Goal: Task Accomplishment & Management: Use online tool/utility

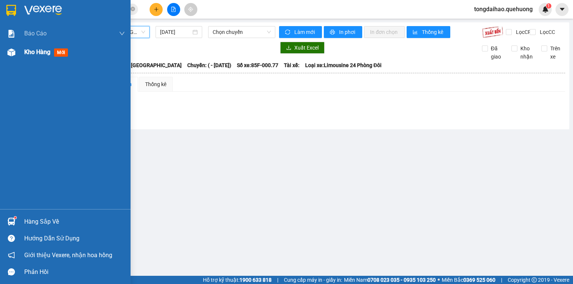
click at [24, 51] on div "Kho hàng mới" at bounding box center [65, 52] width 131 height 19
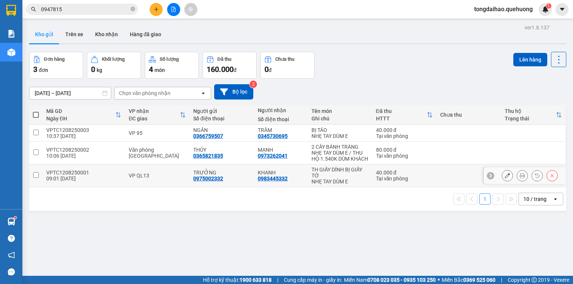
click at [37, 174] on input "checkbox" at bounding box center [36, 175] width 6 height 6
checkbox input "true"
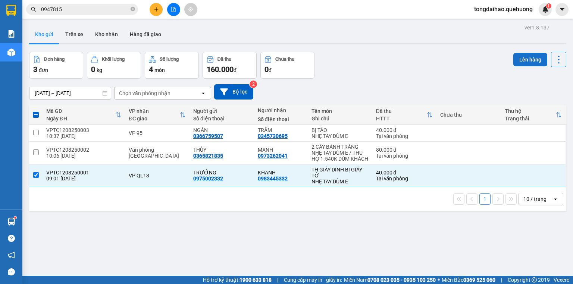
click at [528, 61] on button "Lên hàng" at bounding box center [530, 59] width 34 height 13
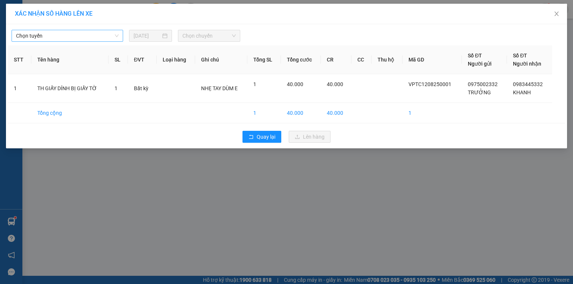
click at [111, 37] on span "Chọn tuyến" at bounding box center [67, 35] width 103 height 11
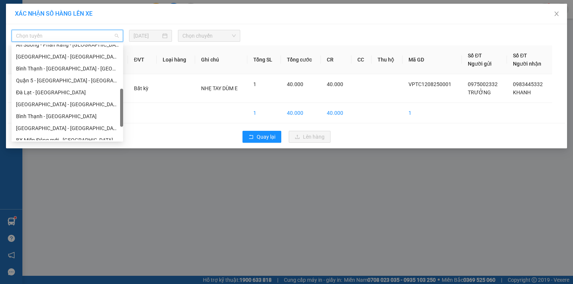
scroll to position [203, 0]
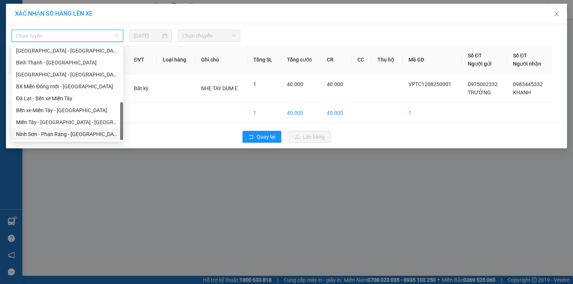
click at [69, 131] on div "Ninh Sơn - Phan Rang - [GEOGRAPHIC_DATA]" at bounding box center [67, 134] width 103 height 8
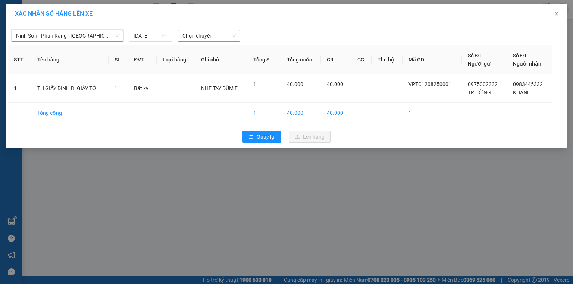
click at [198, 37] on span "Chọn chuyến" at bounding box center [209, 35] width 54 height 11
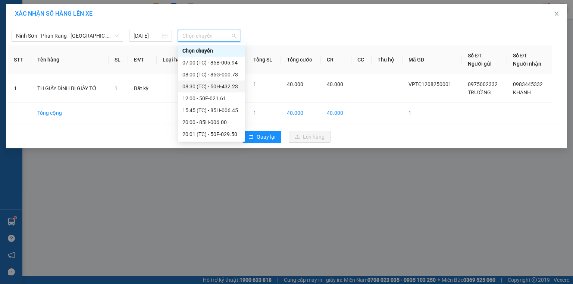
click at [198, 87] on div "08:30 (TC) - 50H-432.23" at bounding box center [211, 86] width 58 height 8
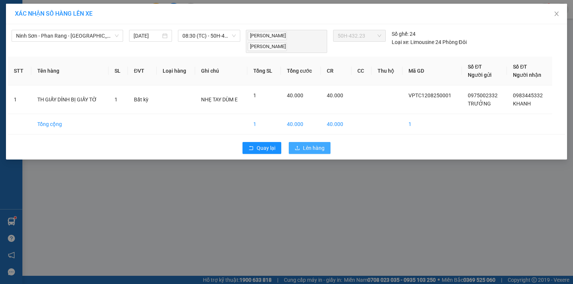
click at [307, 147] on span "Lên hàng" at bounding box center [314, 148] width 22 height 8
